Goal: Information Seeking & Learning: Learn about a topic

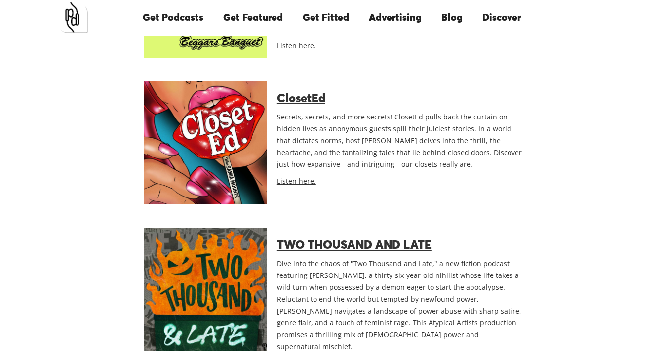
scroll to position [3546, 0]
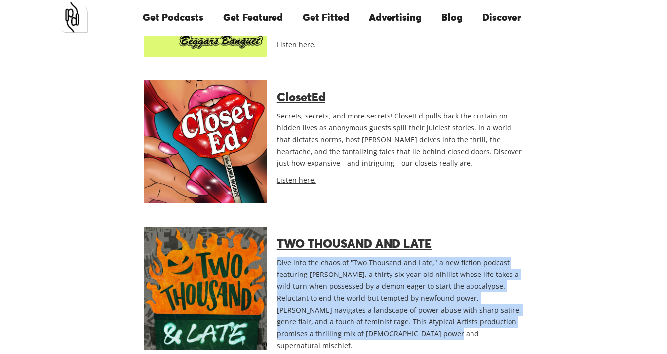
drag, startPoint x: 278, startPoint y: 184, endPoint x: 365, endPoint y: 251, distance: 109.6
click at [365, 257] on p "Dive into the chaos of "Two Thousand and Late," a new fiction podcast featuring…" at bounding box center [400, 304] width 246 height 95
copy p "Dive into the chaos of "Two Thousand and Late," a new fiction podcast featuring…"
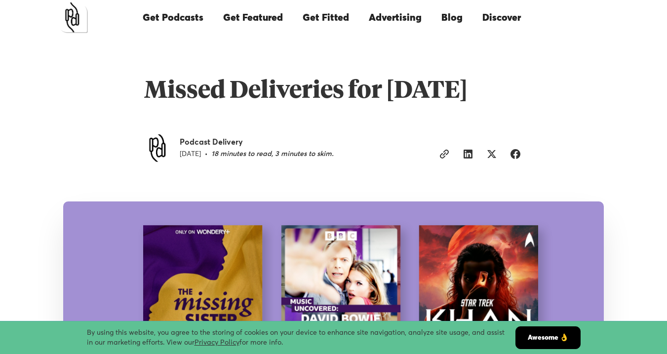
scroll to position [0, 0]
click at [74, 13] on img "home" at bounding box center [72, 17] width 31 height 31
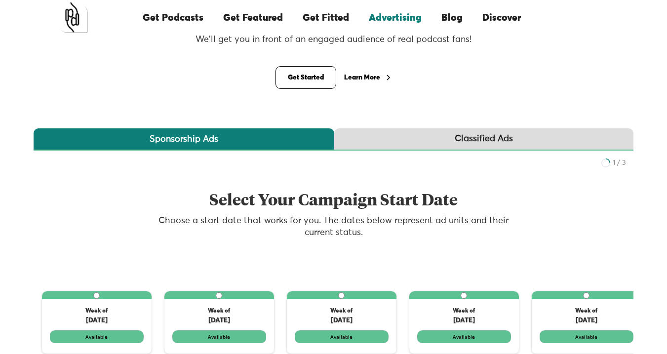
scroll to position [92, 0]
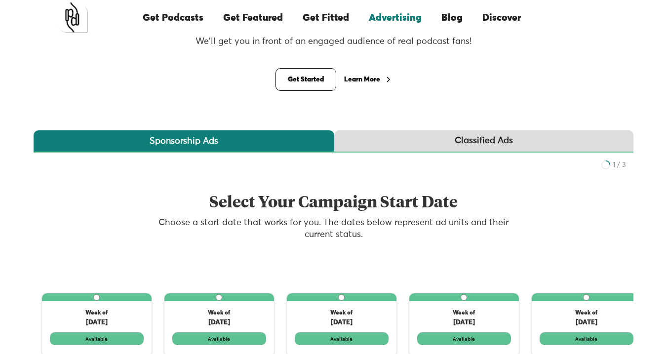
click at [368, 79] on div "Learn More" at bounding box center [362, 79] width 36 height 7
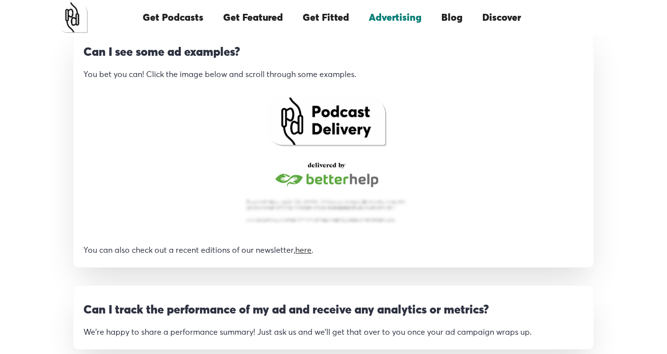
scroll to position [961, 0]
click at [349, 127] on img "open lightbox" at bounding box center [326, 160] width 184 height 151
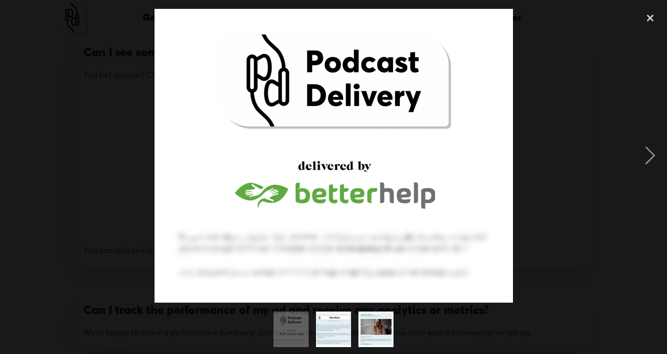
click at [333, 320] on img "show item 2 of 3" at bounding box center [334, 330] width 40 height 36
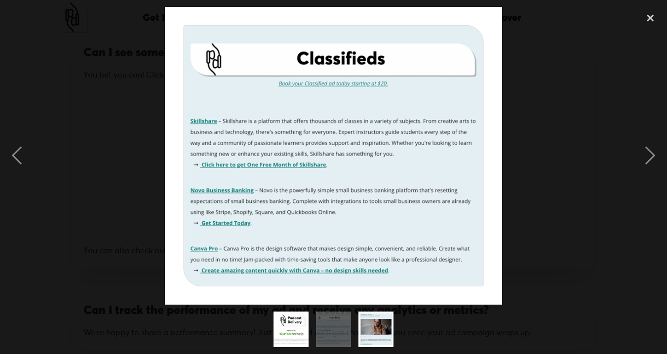
click at [370, 332] on img "show item 3 of 3" at bounding box center [376, 330] width 37 height 36
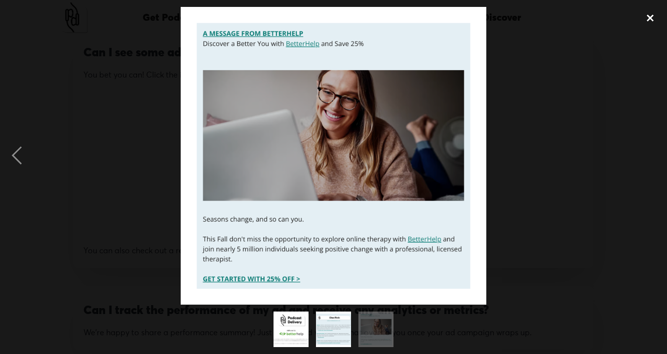
click at [648, 17] on div "close lightbox" at bounding box center [651, 18] width 34 height 22
